Goal: Task Accomplishment & Management: Manage account settings

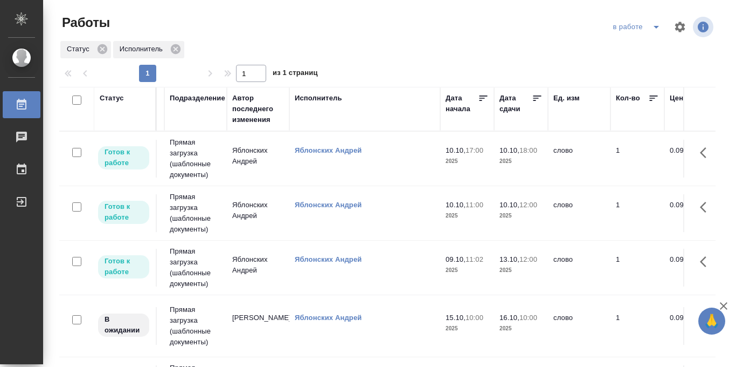
scroll to position [0, 307]
click at [537, 96] on icon at bounding box center [536, 97] width 8 height 5
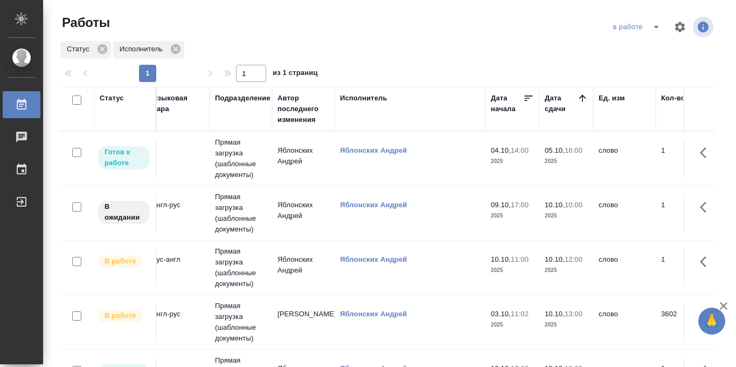
scroll to position [0, 246]
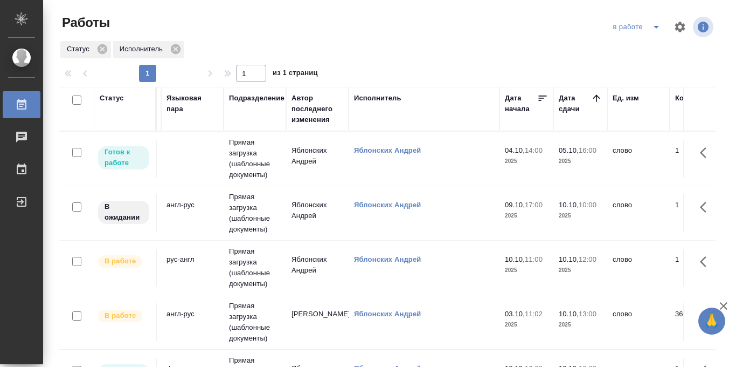
click at [258, 213] on td "Прямая загрузка (шаблонные документы)" at bounding box center [255, 213] width 63 height 54
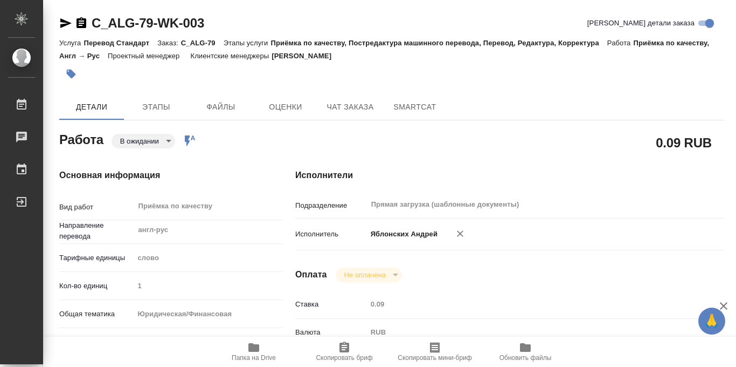
type textarea "x"
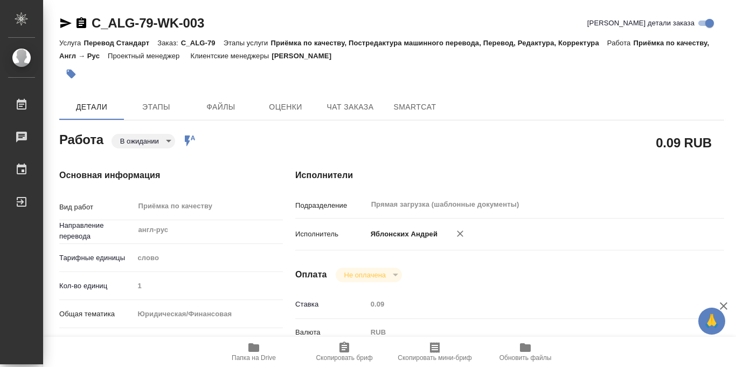
scroll to position [575, 0]
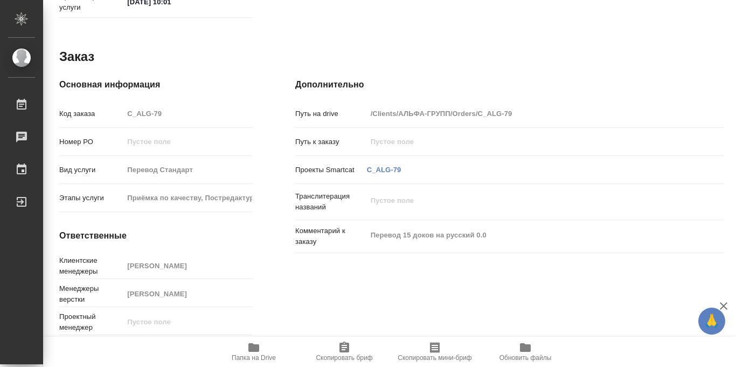
click at [253, 348] on icon "button" at bounding box center [254, 347] width 11 height 9
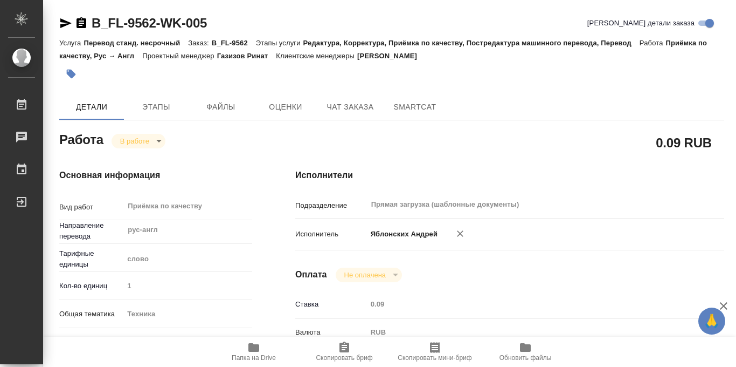
click at [72, 72] on icon "button" at bounding box center [71, 74] width 9 height 9
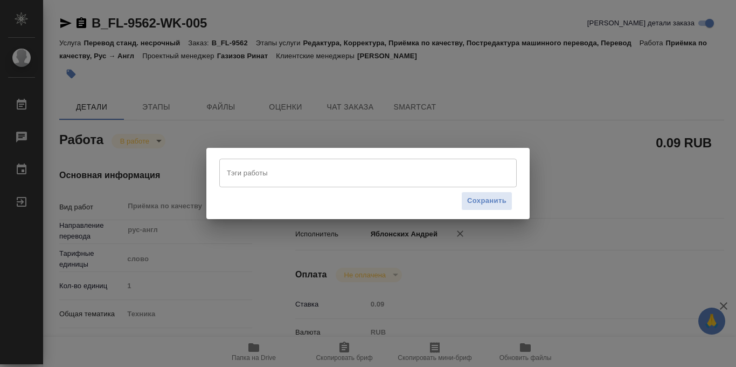
click at [242, 166] on input "Тэги работы" at bounding box center [357, 172] width 267 height 18
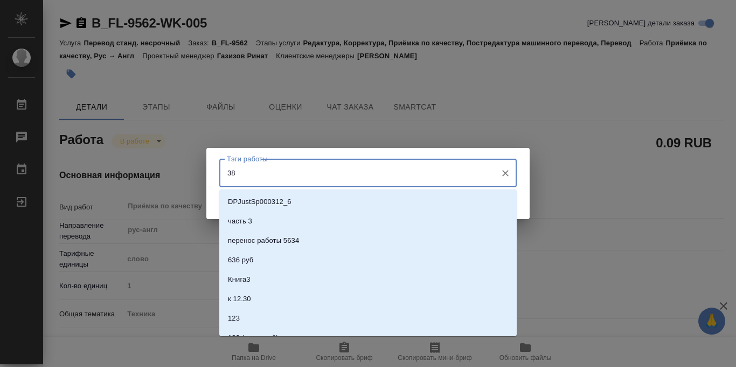
type input "383"
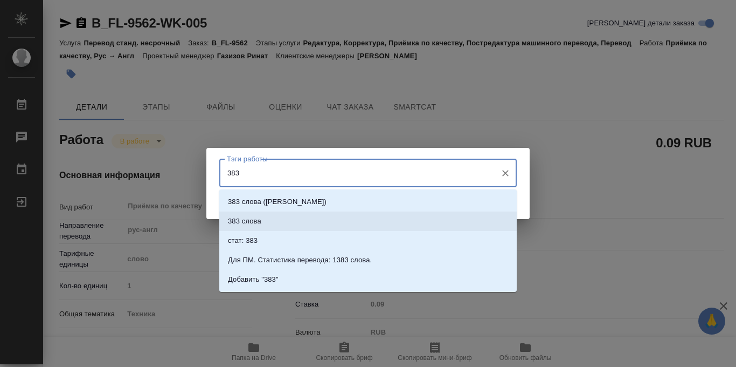
click at [260, 228] on li "383 слова" at bounding box center [368, 220] width 298 height 19
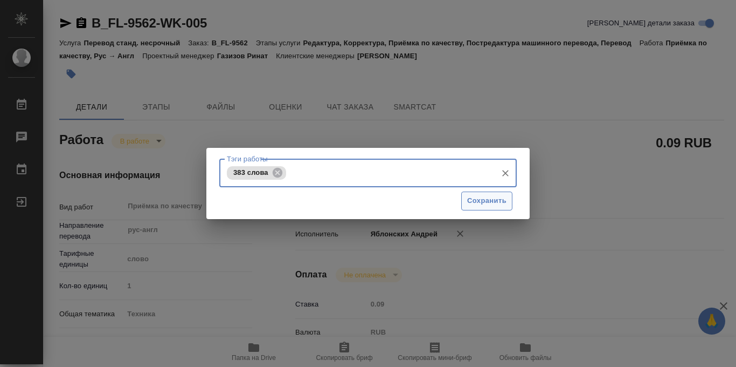
click at [493, 199] on span "Сохранить" at bounding box center [486, 201] width 39 height 12
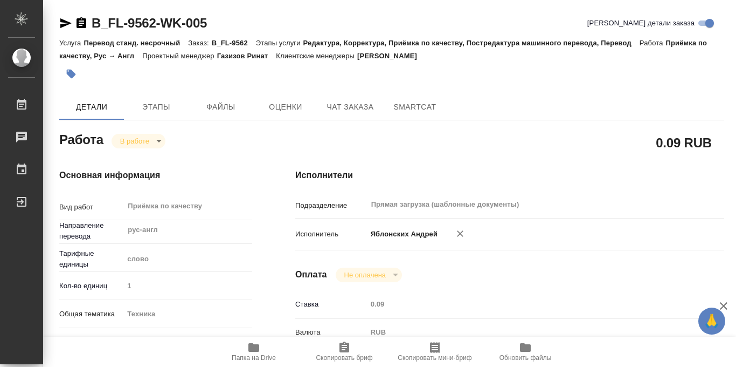
click at [158, 138] on body "🙏 .cls-1 fill:#fff; AWATERA Iablonskikh Andrei Работы 0 Чаты График Выйти B_FL-…" at bounding box center [368, 183] width 736 height 367
type input "inProgress"
type input "рус-англ"
type input "5a8b1489cc6b4906c91bfd90"
type input "1"
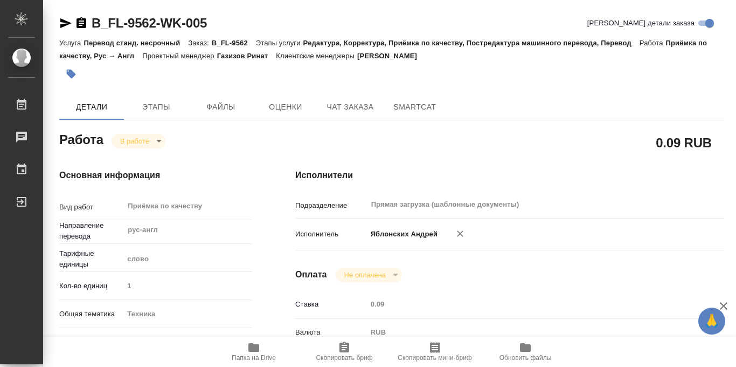
type input "tech"
checkbox input "true"
type input "10.10.2025 11:00"
type input "10.10.2025 10:07"
type input "10.10.2025 12:00"
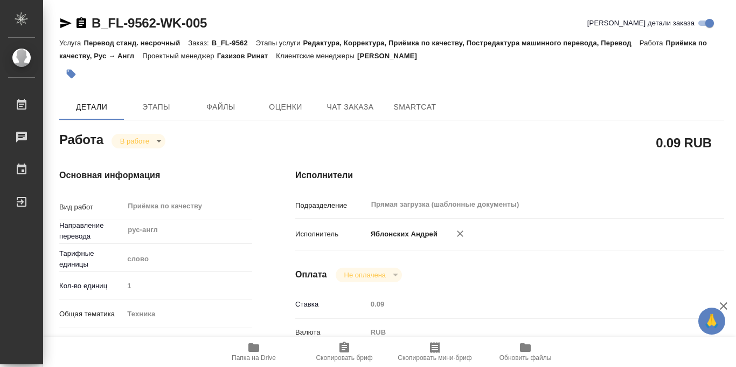
type input "10.10.2025 12:00"
type input "Прямая загрузка (шаблонные документы)"
type input "notPayed"
type input "0.09"
type input "RUB"
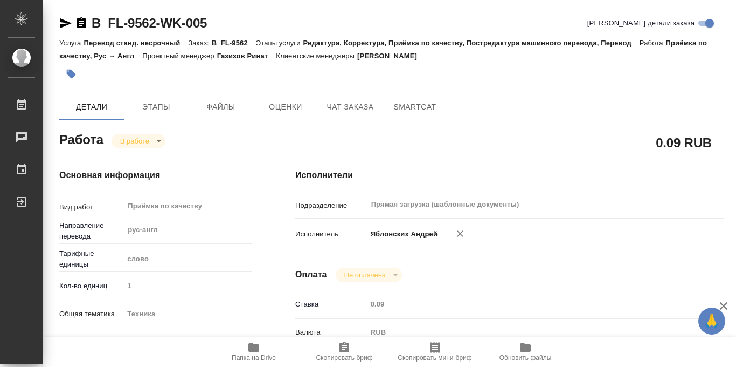
type input "Яблонских Андрей"
type input "B_FL-9562"
type input "Перевод станд. несрочный"
type input "Редактура, Корректура, Приёмка по качеству, Постредактура машинного перевода, П…"
type input "Богомолова Анастасия"
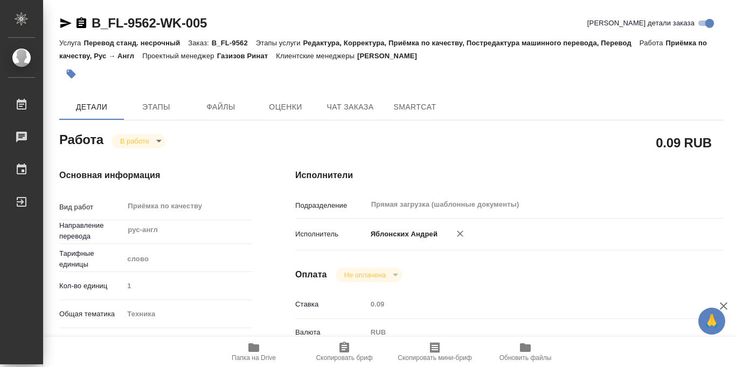
type input "/Clients/FL_B/Orders/B_FL-9562"
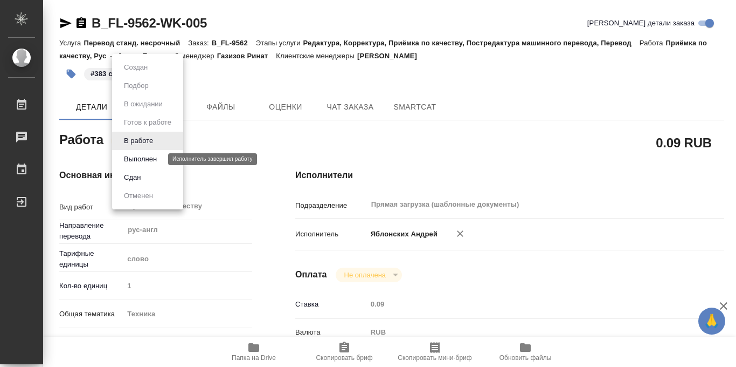
click at [153, 158] on button "Выполнен" at bounding box center [140, 159] width 39 height 12
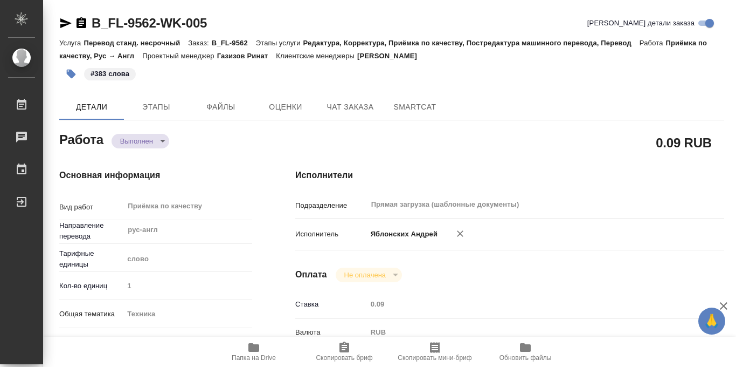
type textarea "x"
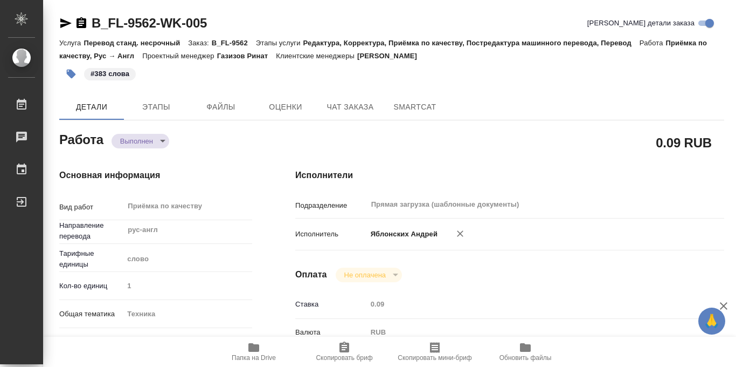
type textarea "x"
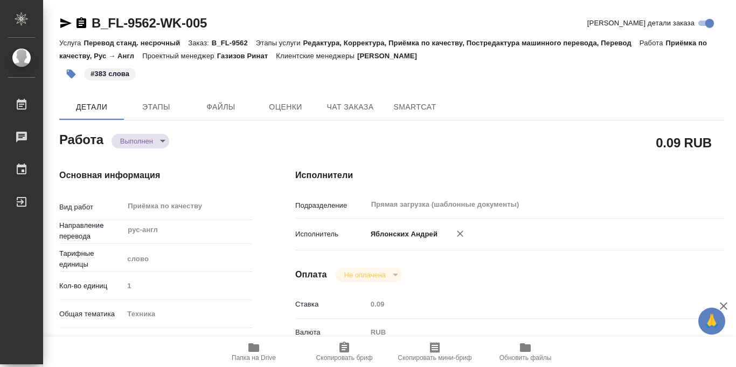
type textarea "x"
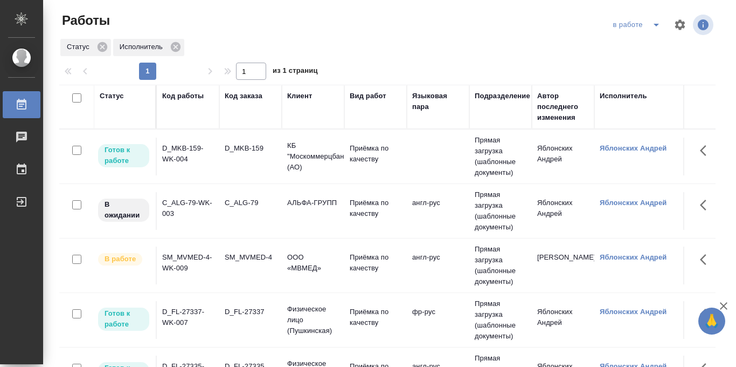
scroll to position [2, 0]
click at [363, 202] on p "Приёмка по качеству" at bounding box center [376, 209] width 52 height 22
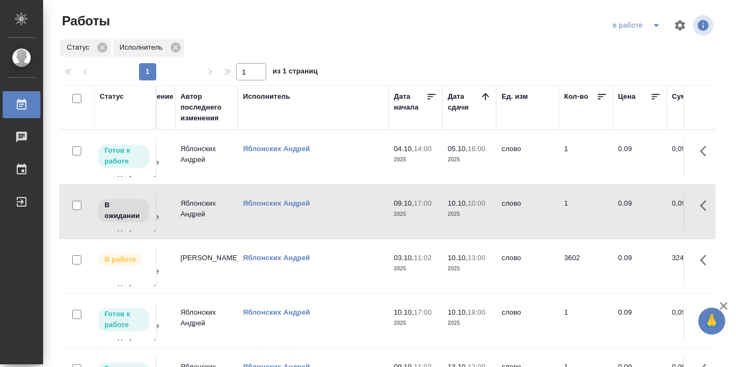
scroll to position [0, 363]
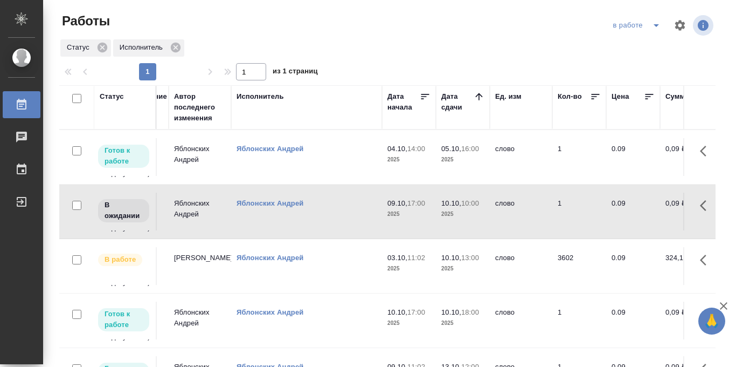
click at [201, 266] on td "[PERSON_NAME]" at bounding box center [200, 266] width 63 height 38
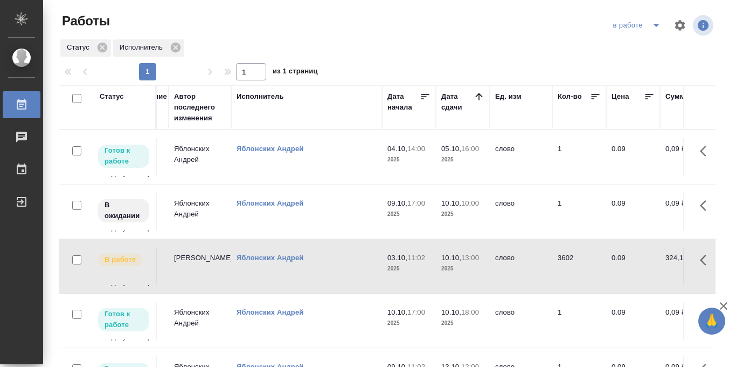
click at [655, 23] on icon "split button" at bounding box center [656, 25] width 13 height 13
click at [646, 48] on li "Стандартные настройки" at bounding box center [639, 46] width 104 height 17
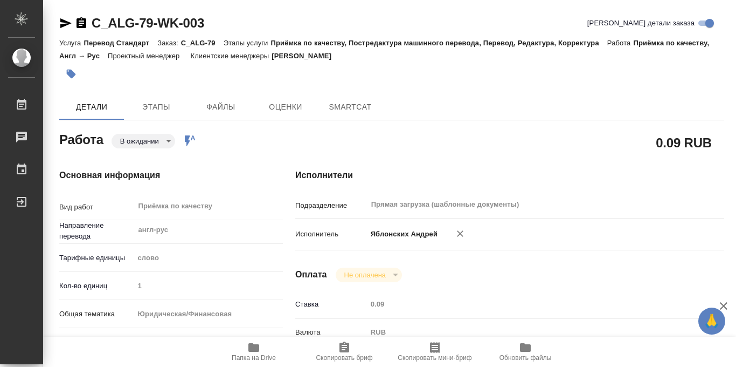
type textarea "x"
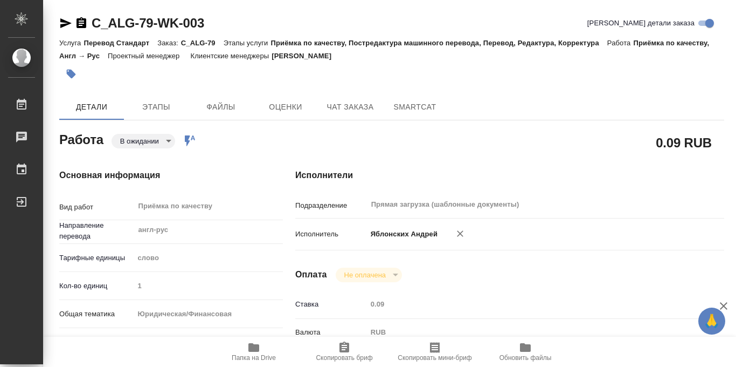
type textarea "x"
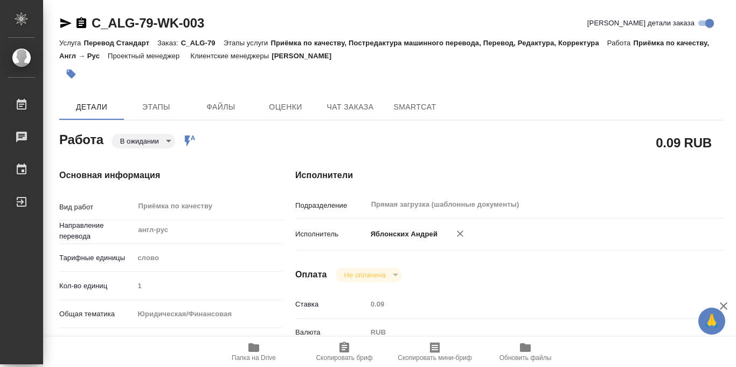
type textarea "x"
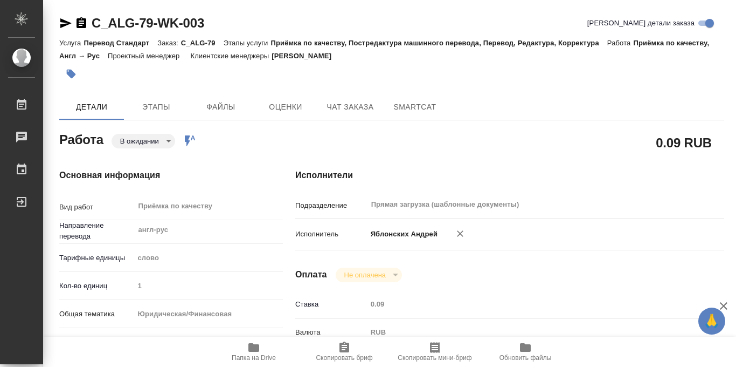
type textarea "x"
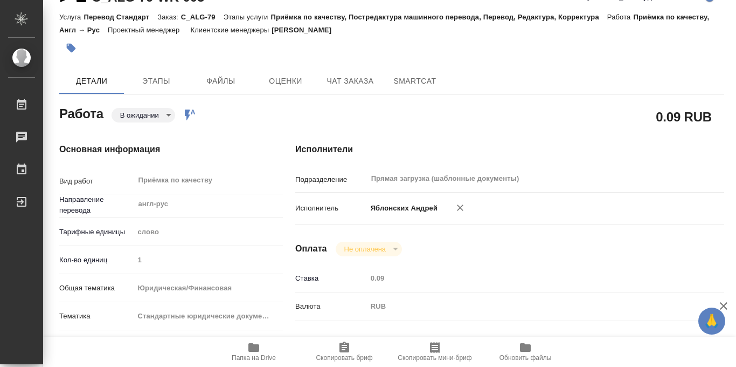
scroll to position [575, 0]
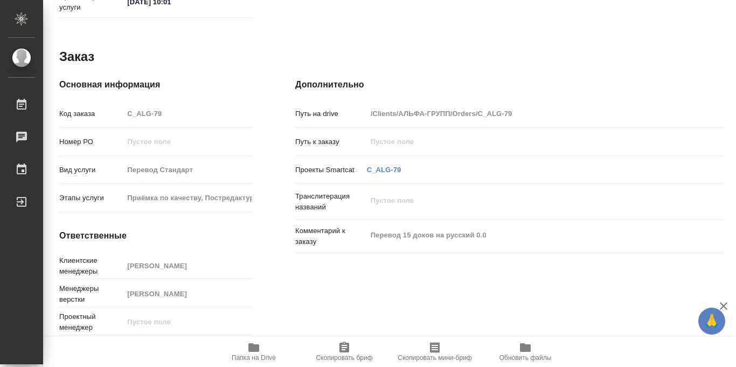
click at [250, 352] on icon "button" at bounding box center [253, 347] width 13 height 13
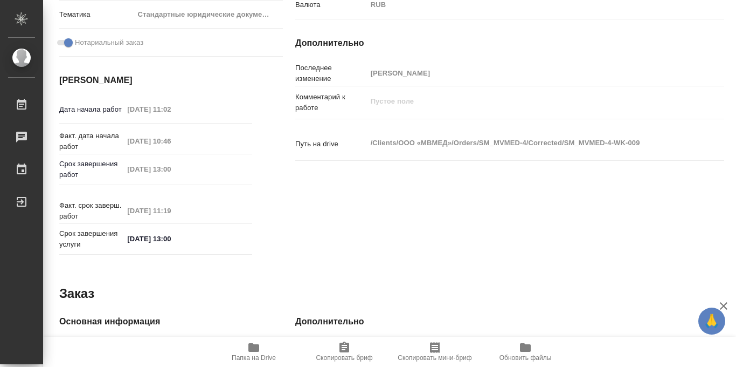
scroll to position [575, 0]
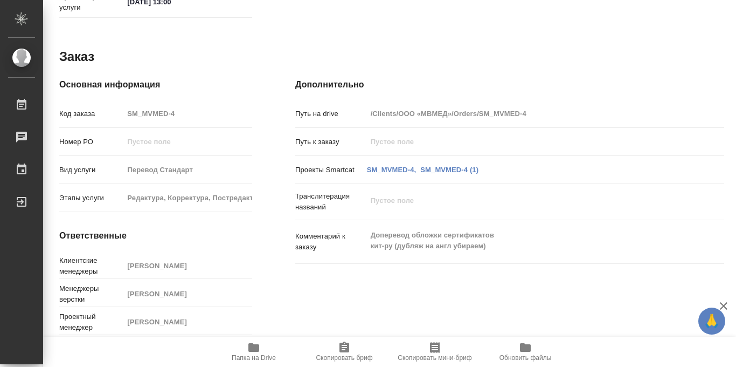
click at [251, 352] on icon "button" at bounding box center [253, 347] width 13 height 13
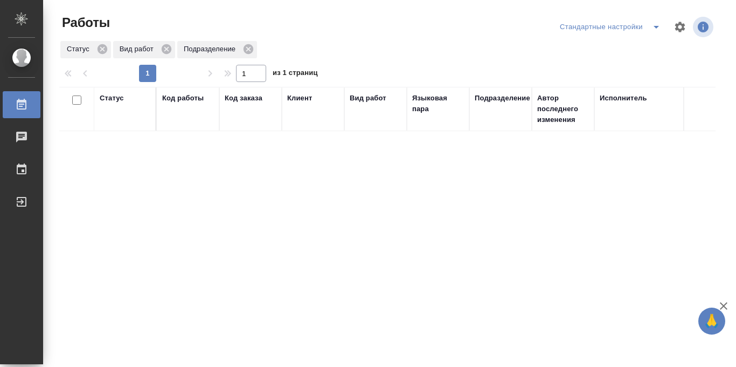
click at [656, 26] on icon "split button" at bounding box center [656, 27] width 5 height 3
click at [591, 52] on li "в работе" at bounding box center [610, 48] width 113 height 17
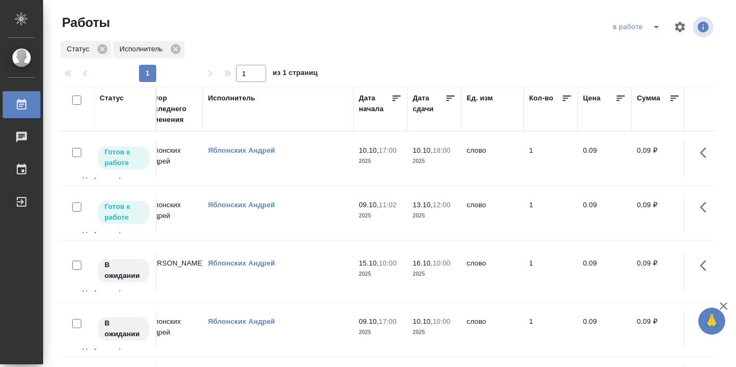
scroll to position [0, 393]
click at [447, 101] on icon at bounding box center [449, 98] width 11 height 11
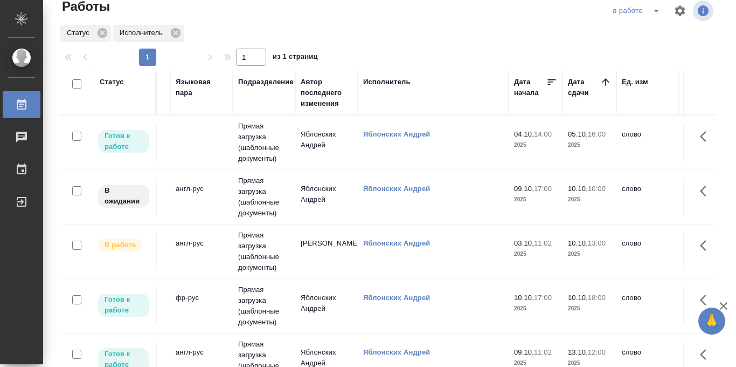
scroll to position [0, 0]
